Goal: Task Accomplishment & Management: Manage account settings

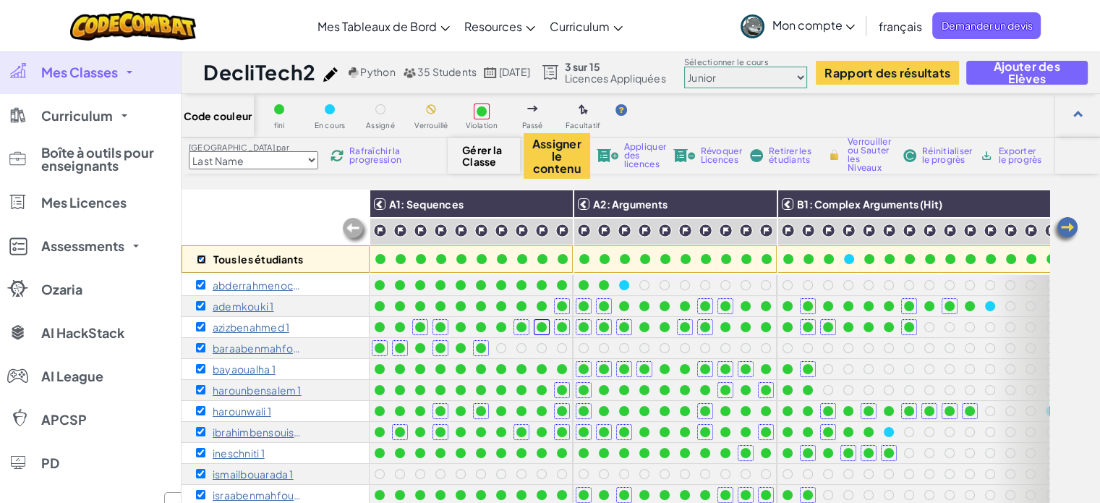
click at [200, 257] on input "checkbox" at bounding box center [201, 259] width 9 height 9
checkbox input "false"
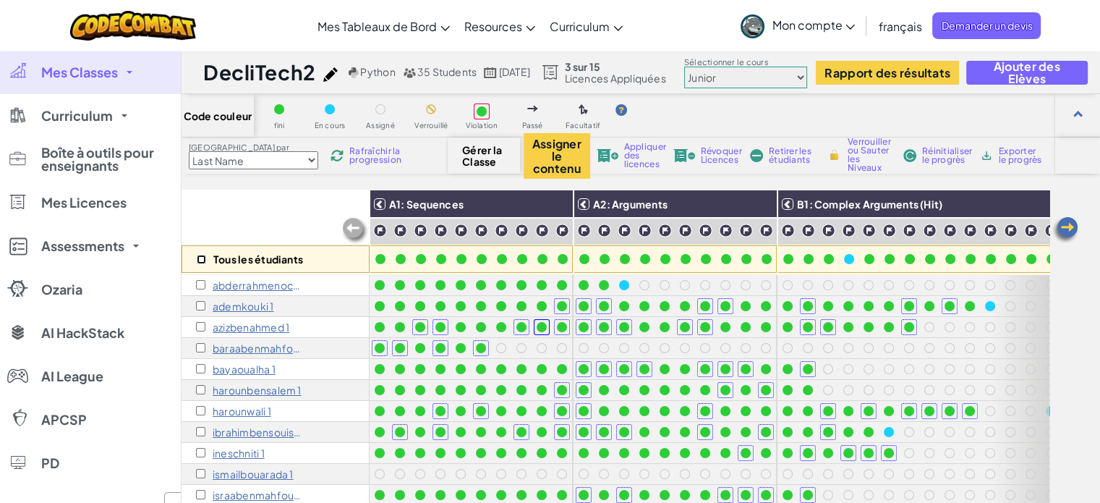
checkbox input "false"
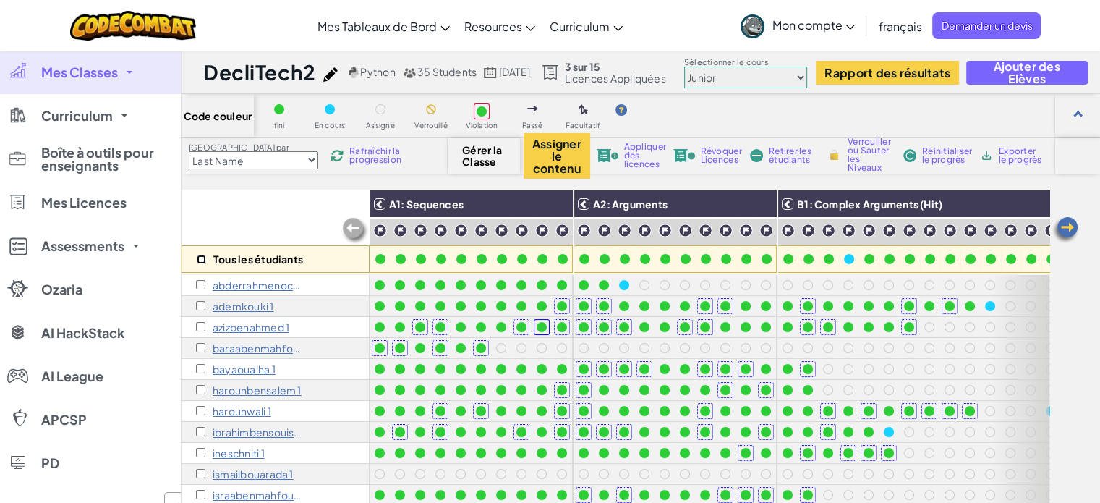
checkbox input "false"
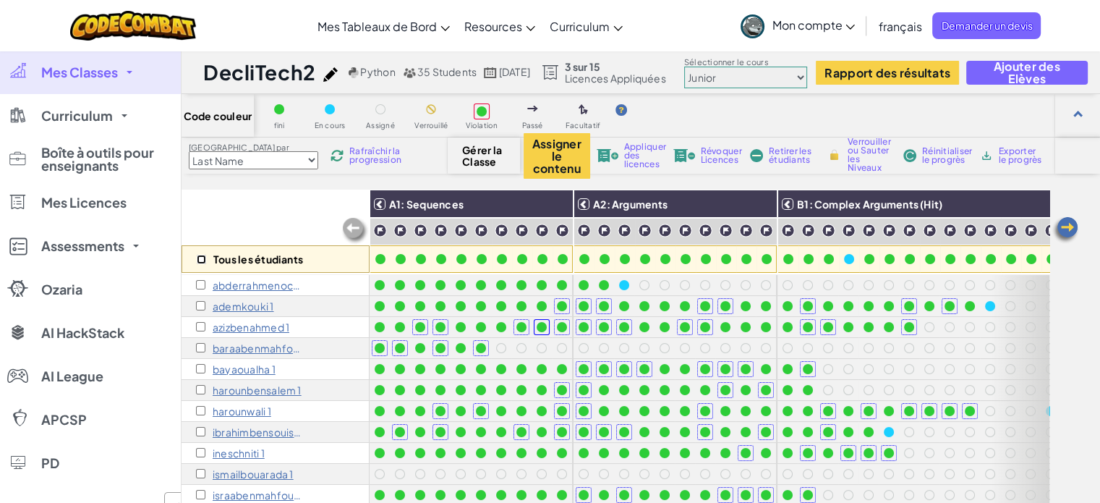
checkbox input "false"
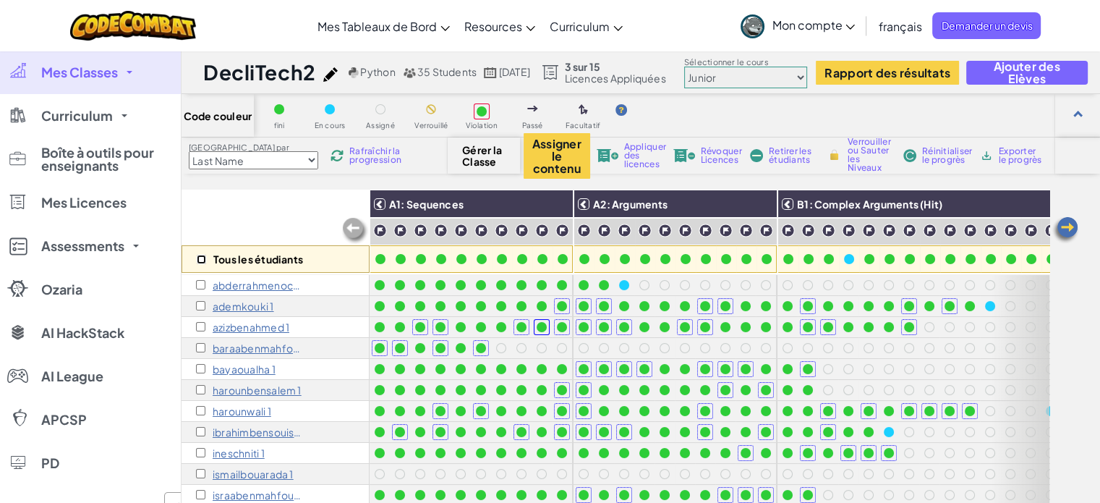
checkbox input "false"
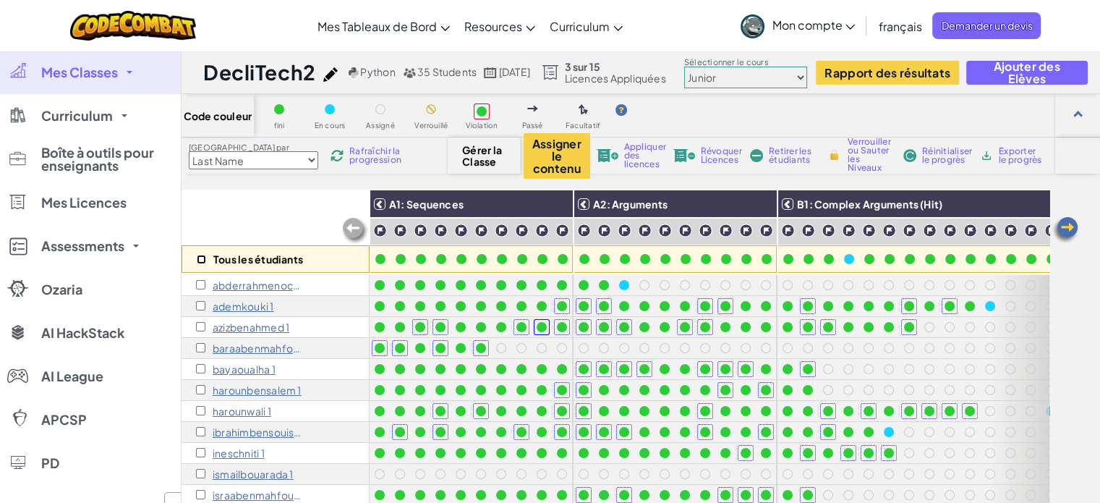
checkbox input "false"
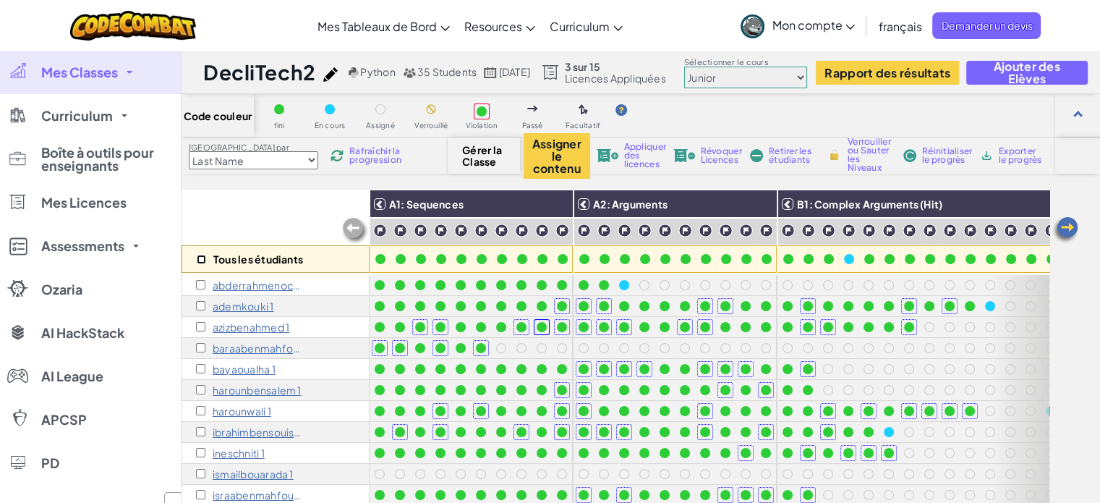
checkbox input "false"
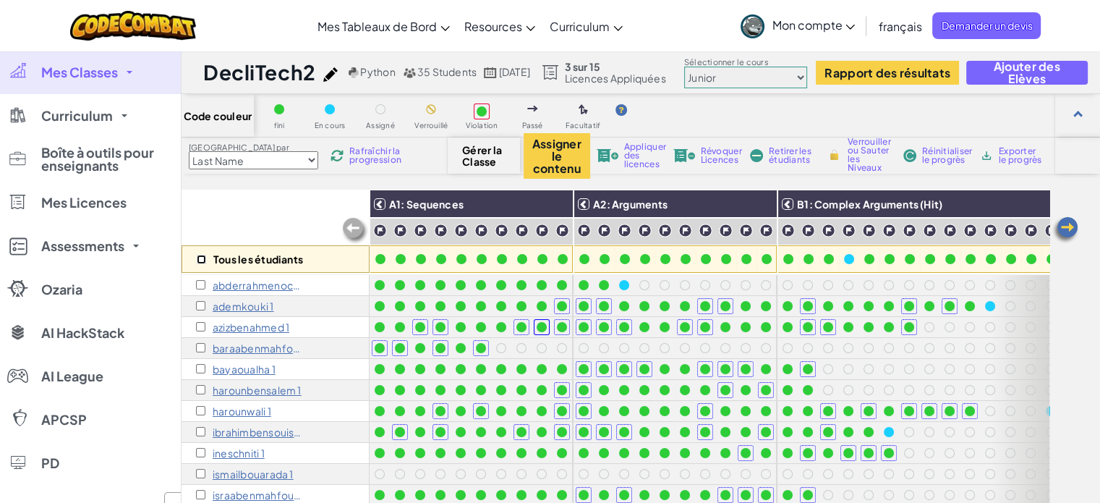
checkbox input "false"
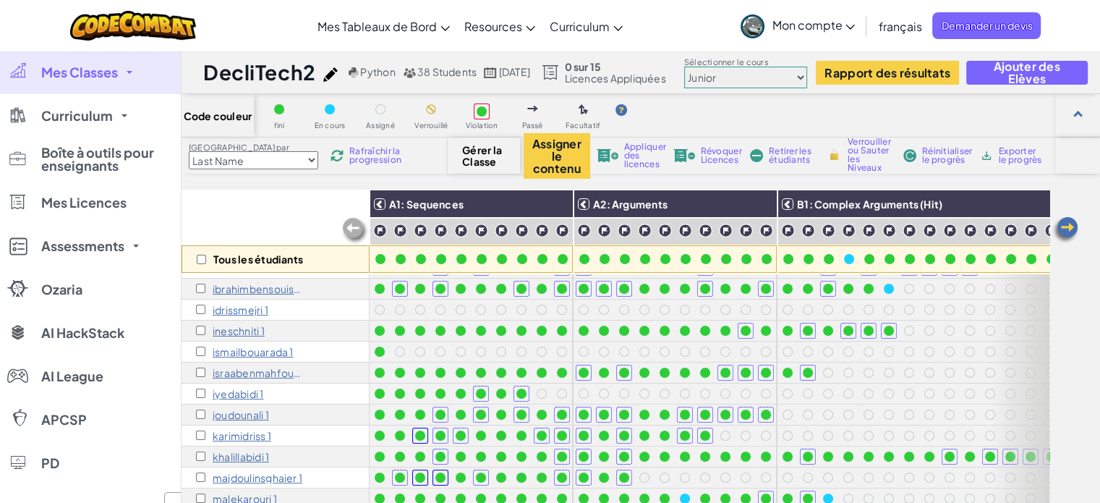
scroll to position [143, 0]
drag, startPoint x: 199, startPoint y: 315, endPoint x: 198, endPoint y: 306, distance: 8.7
click at [198, 306] on div "idrissmejri 1" at bounding box center [275, 309] width 188 height 21
click at [198, 306] on input "checkbox" at bounding box center [200, 308] width 9 height 9
checkbox input "true"
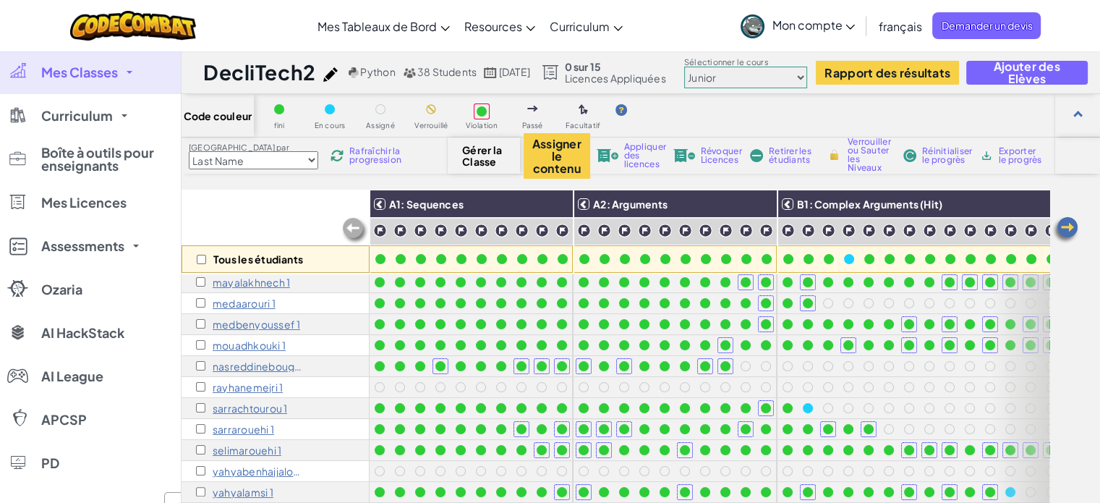
scroll to position [405, 0]
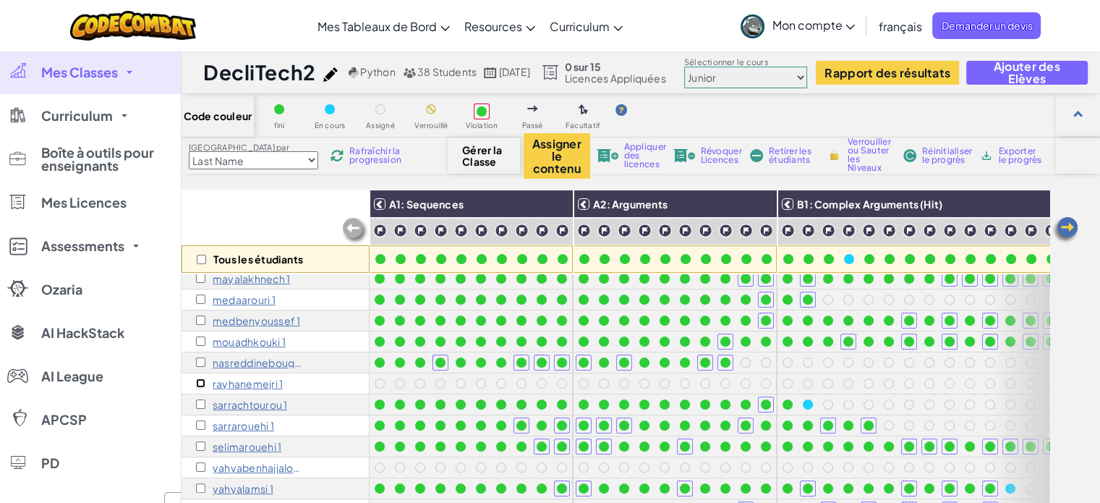
click at [197, 384] on input "checkbox" at bounding box center [200, 382] width 9 height 9
checkbox input "true"
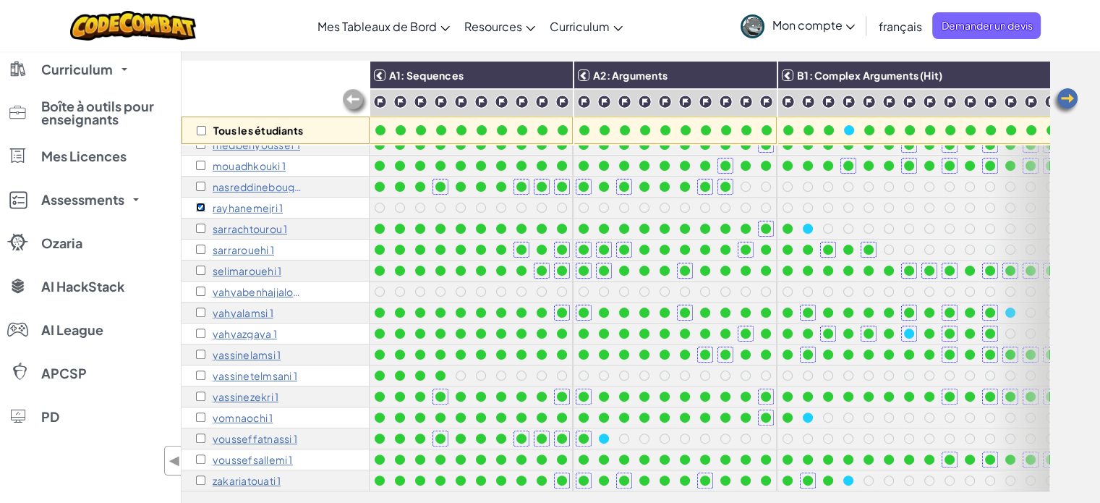
scroll to position [129, 0]
click at [200, 286] on input "checkbox" at bounding box center [200, 290] width 9 height 9
checkbox input "true"
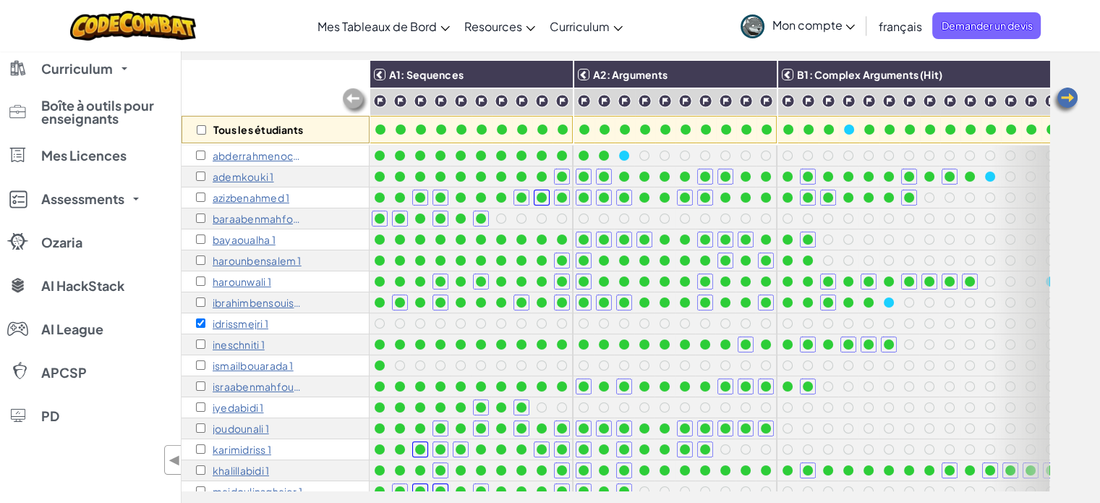
scroll to position [0, 0]
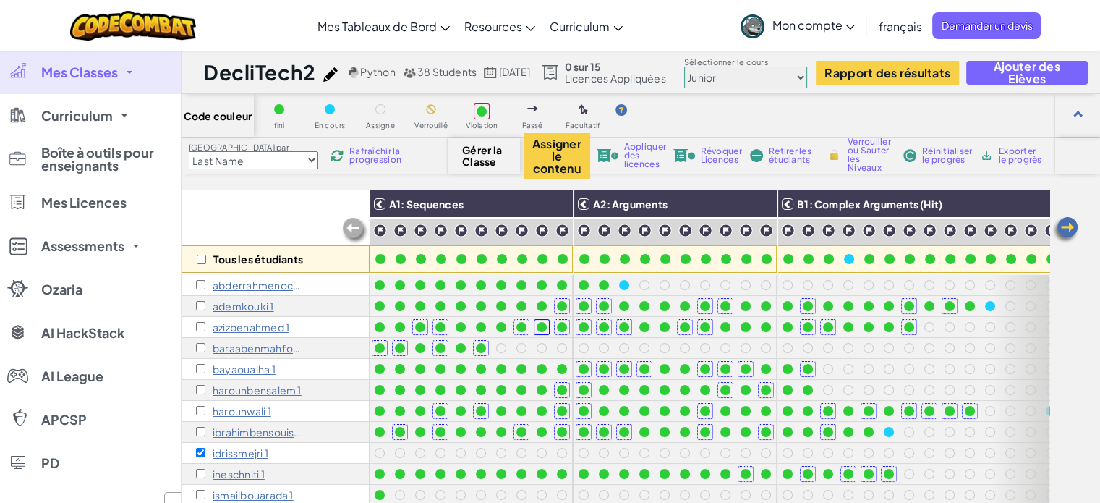
click at [625, 161] on span "Appliquer des licences" at bounding box center [645, 155] width 42 height 26
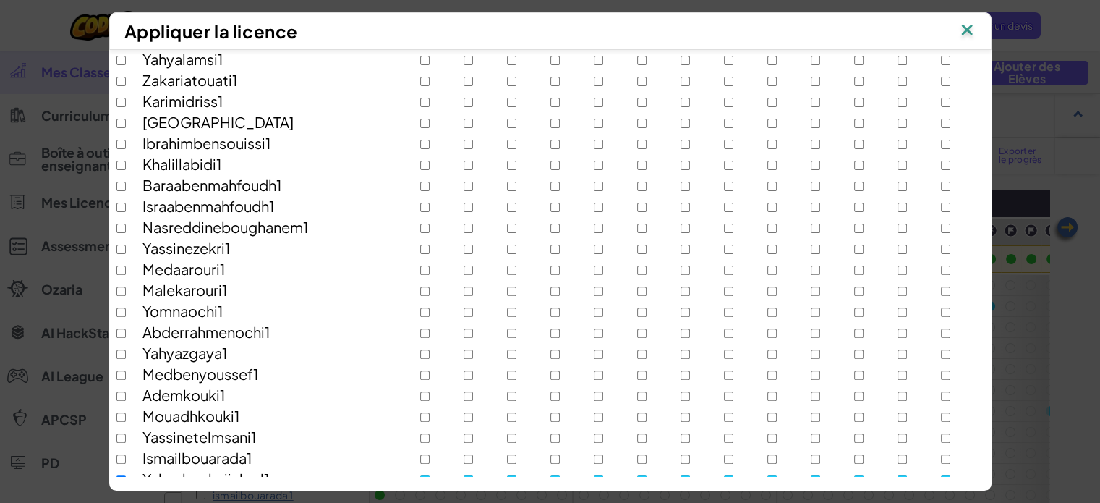
scroll to position [591, 0]
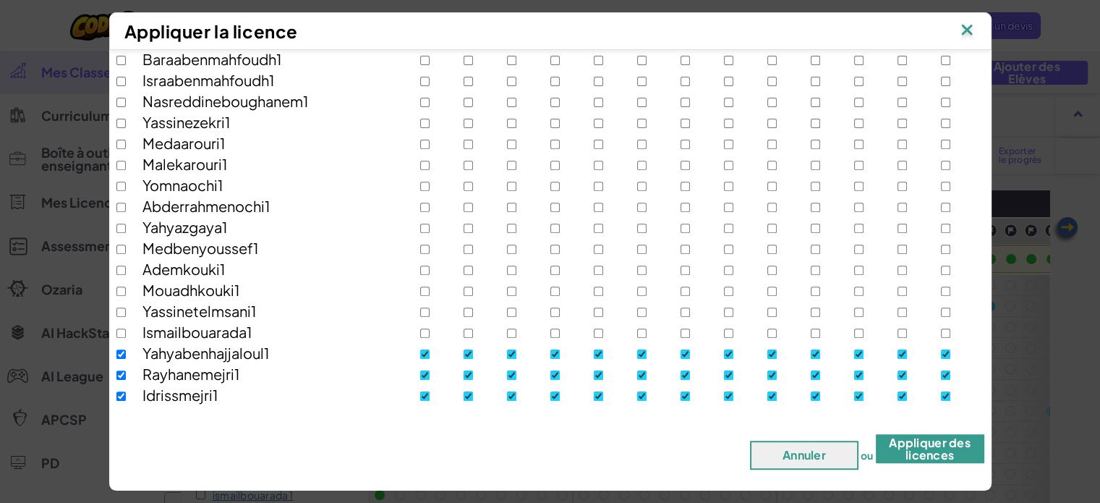
click at [918, 448] on button "Appliquer des licences" at bounding box center [930, 448] width 108 height 29
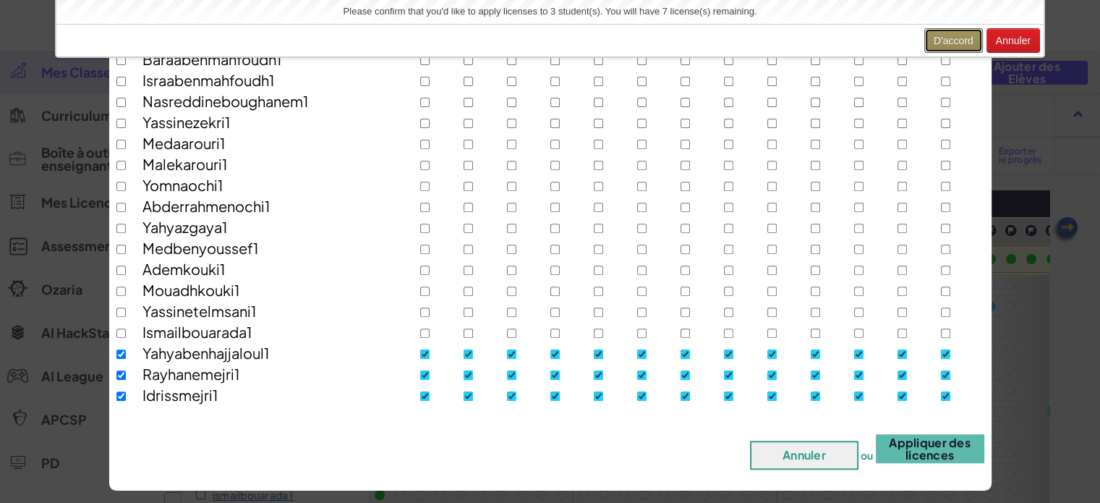
click at [957, 46] on button "D'accord" at bounding box center [953, 40] width 59 height 25
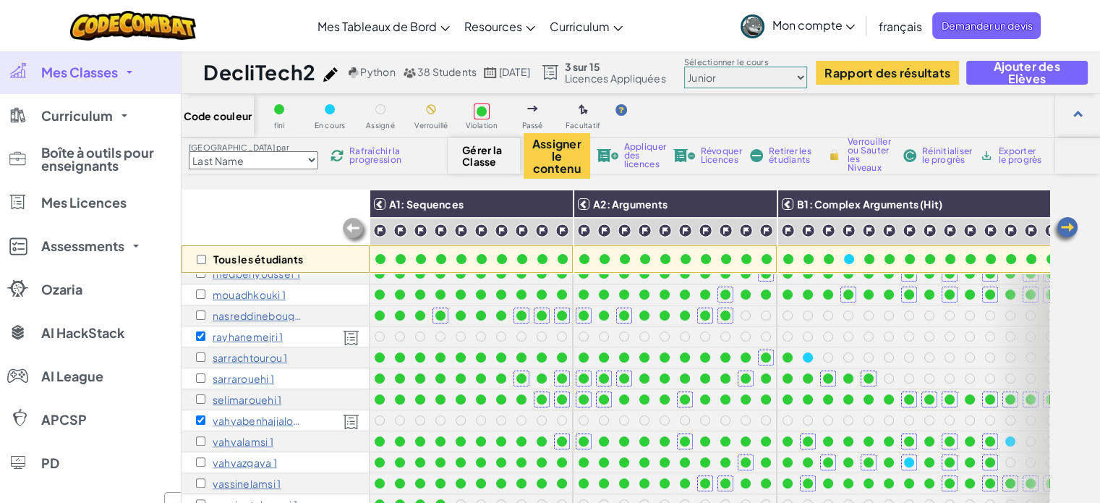
scroll to position [461, 0]
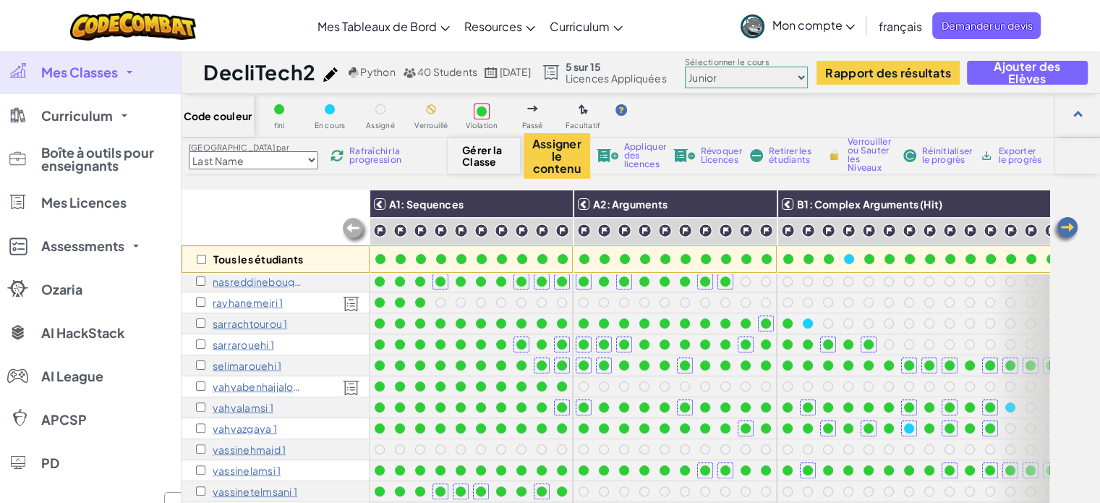
scroll to position [503, 0]
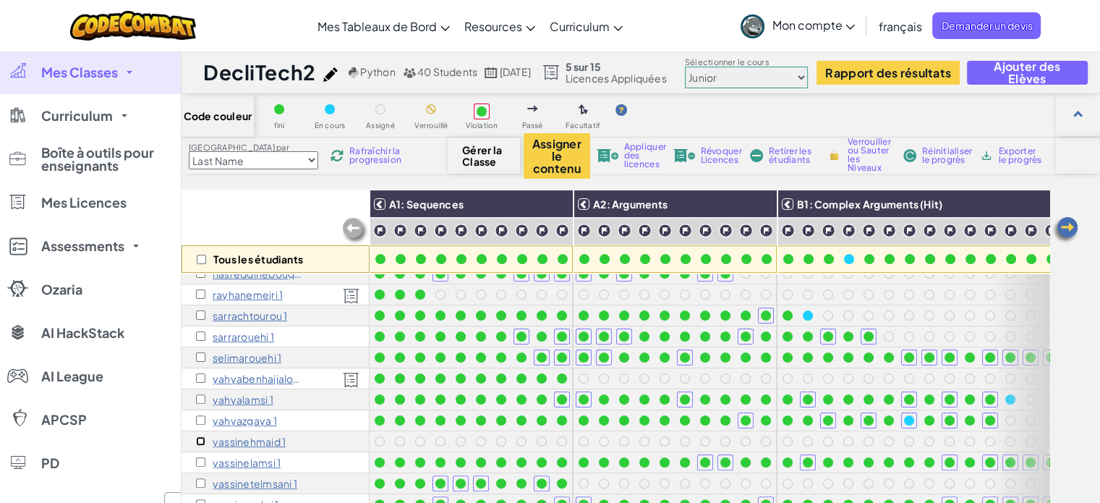
click at [200, 436] on input "checkbox" at bounding box center [200, 440] width 9 height 9
checkbox input "true"
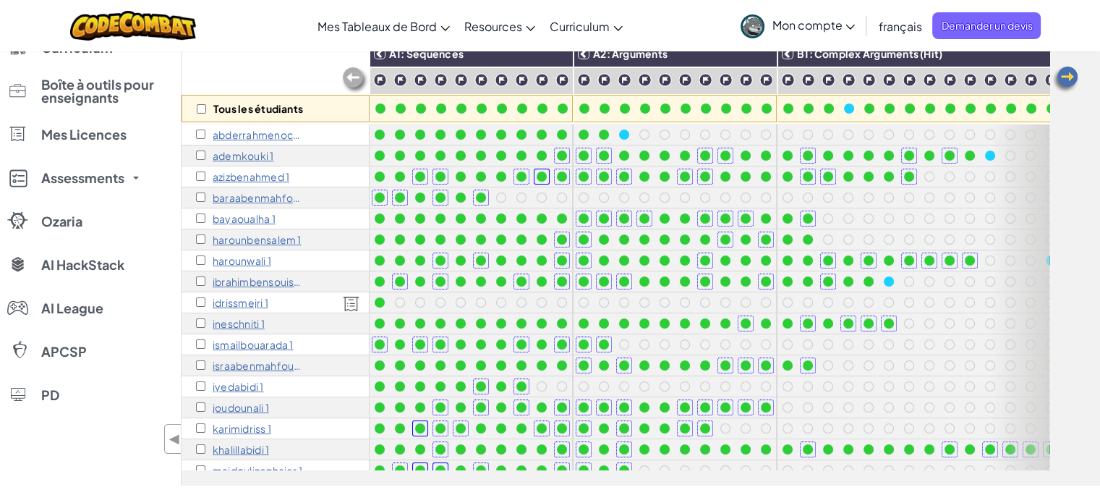
scroll to position [0, 0]
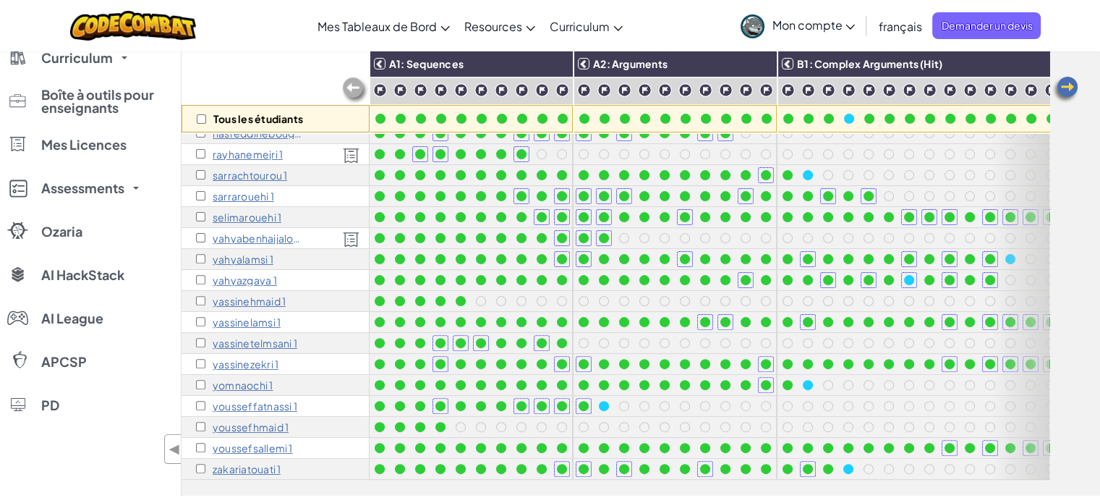
scroll to position [142, 0]
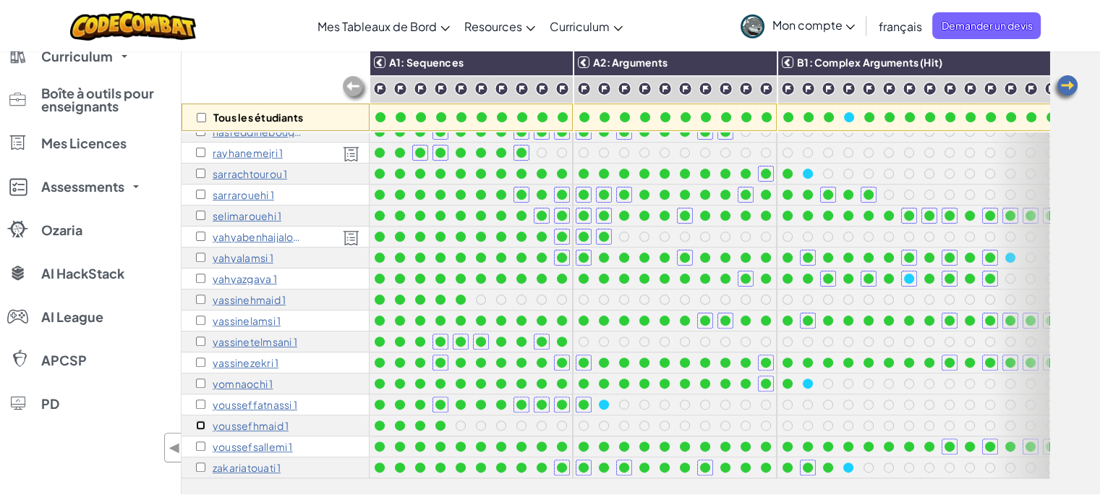
click at [199, 420] on input "checkbox" at bounding box center [200, 424] width 9 height 9
checkbox input "true"
click at [200, 294] on input "checkbox" at bounding box center [200, 298] width 9 height 9
checkbox input "true"
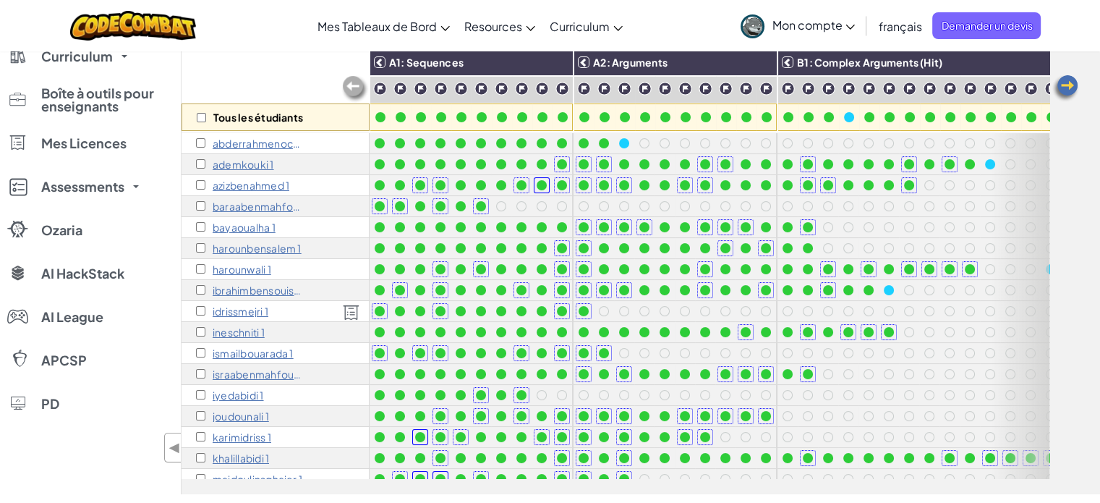
scroll to position [0, 0]
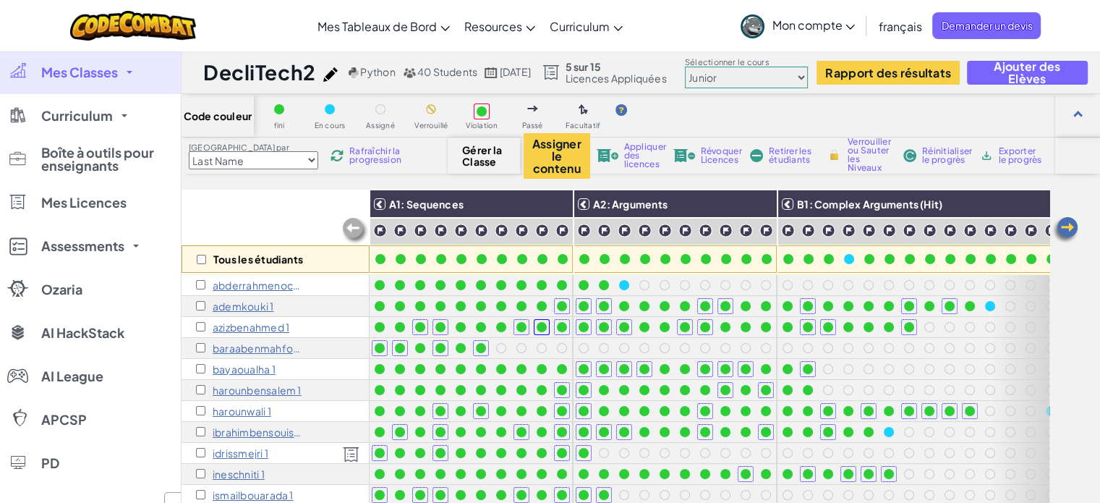
click at [640, 149] on span "Appliquer des licences" at bounding box center [645, 155] width 42 height 26
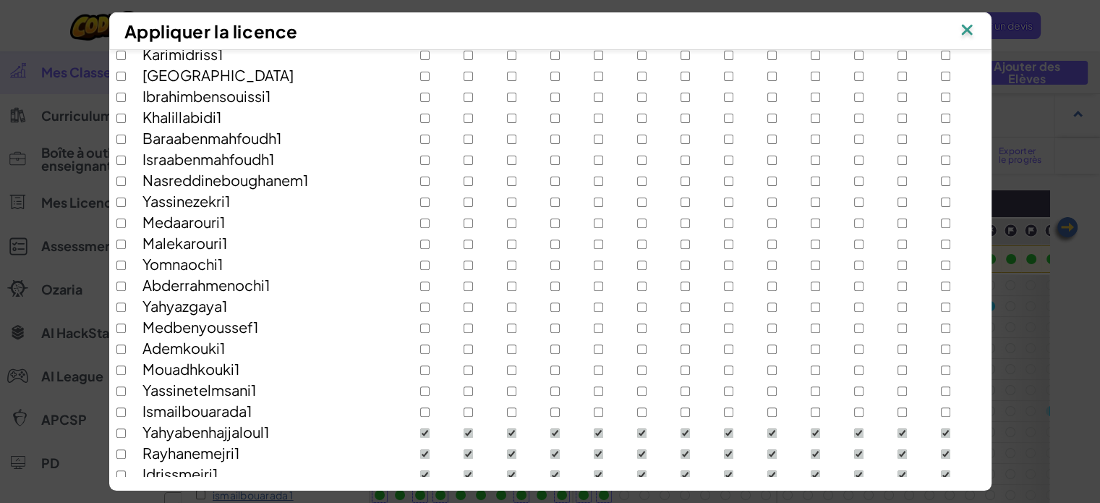
scroll to position [633, 0]
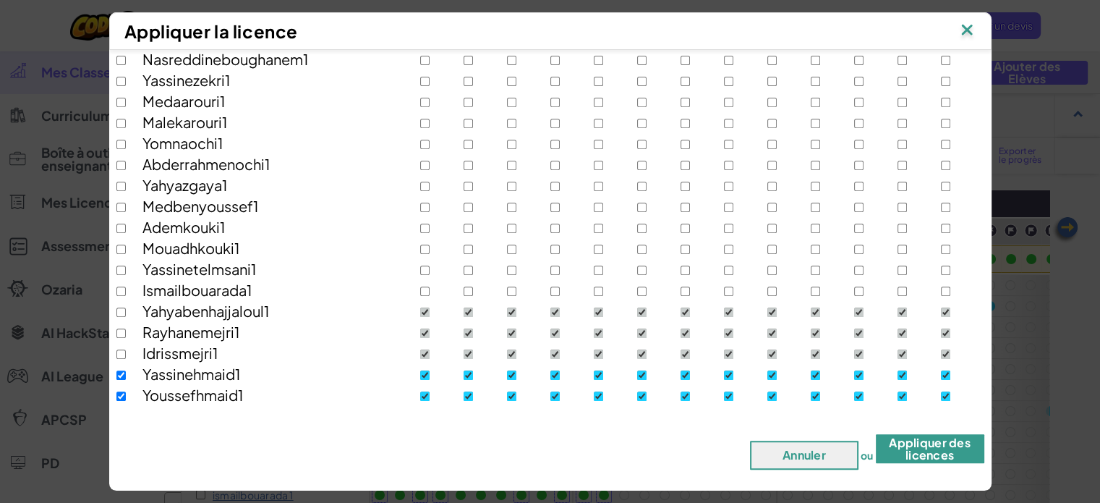
click at [931, 454] on button "Appliquer des licences" at bounding box center [930, 448] width 108 height 29
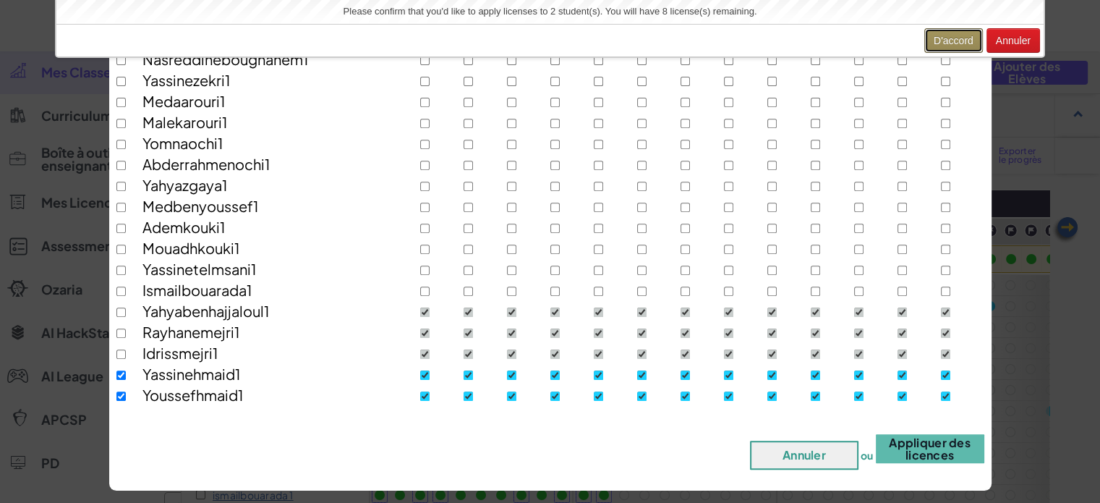
click at [955, 40] on button "D'accord" at bounding box center [953, 40] width 59 height 25
